Goal: Go to known website: Go to known website

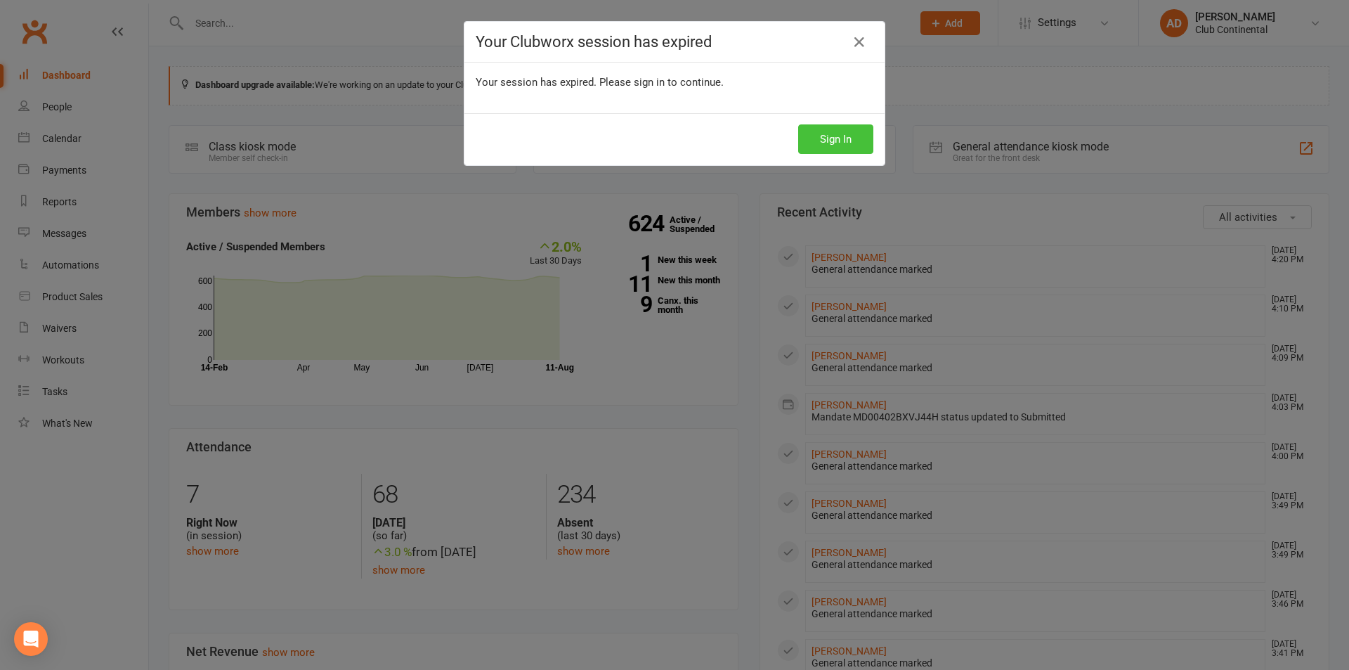
click at [834, 138] on button "Sign In" at bounding box center [835, 139] width 75 height 30
click at [805, 143] on button "Sign In" at bounding box center [835, 139] width 75 height 30
